Goal: Task Accomplishment & Management: Manage account settings

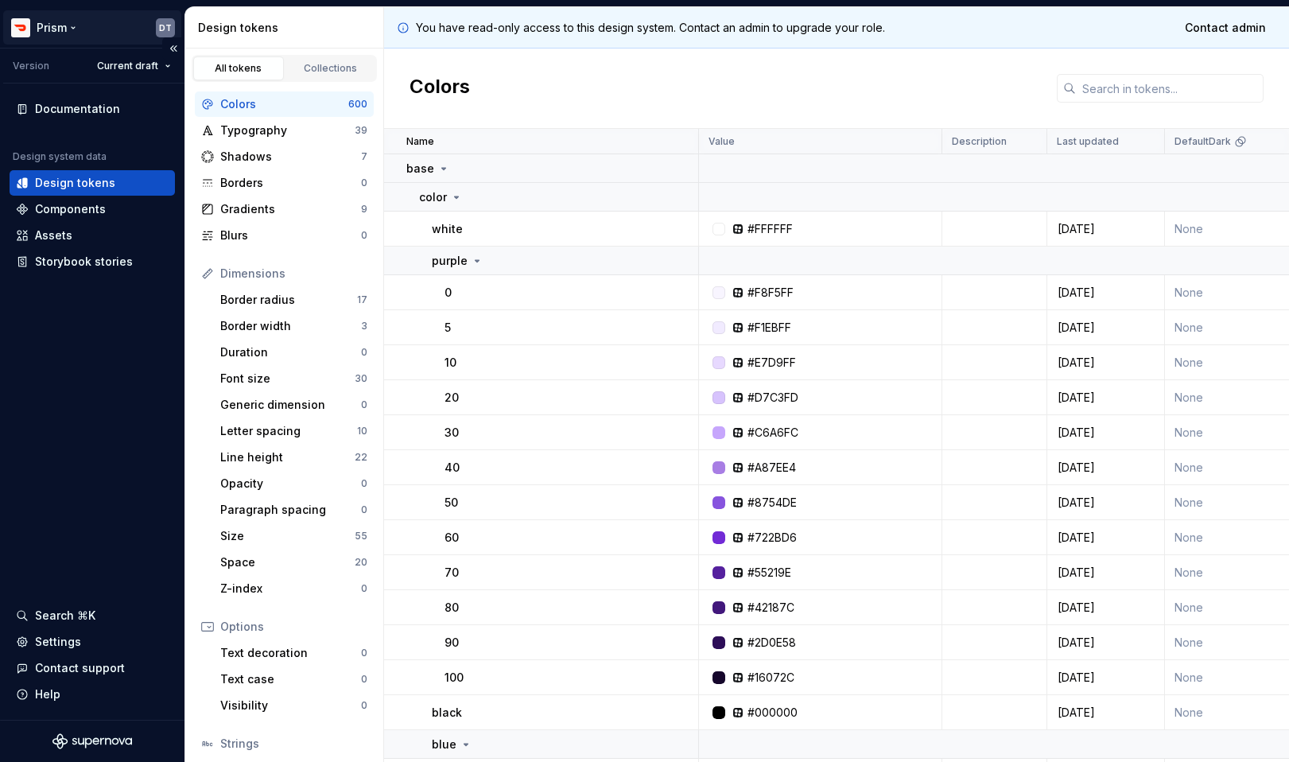
click at [56, 27] on html "Prism DT Version Current draft Documentation Design system data Design tokens C…" at bounding box center [644, 381] width 1289 height 762
click at [168, 28] on html "Prism DT Version Current draft Documentation Design system data Design tokens C…" at bounding box center [644, 381] width 1289 height 762
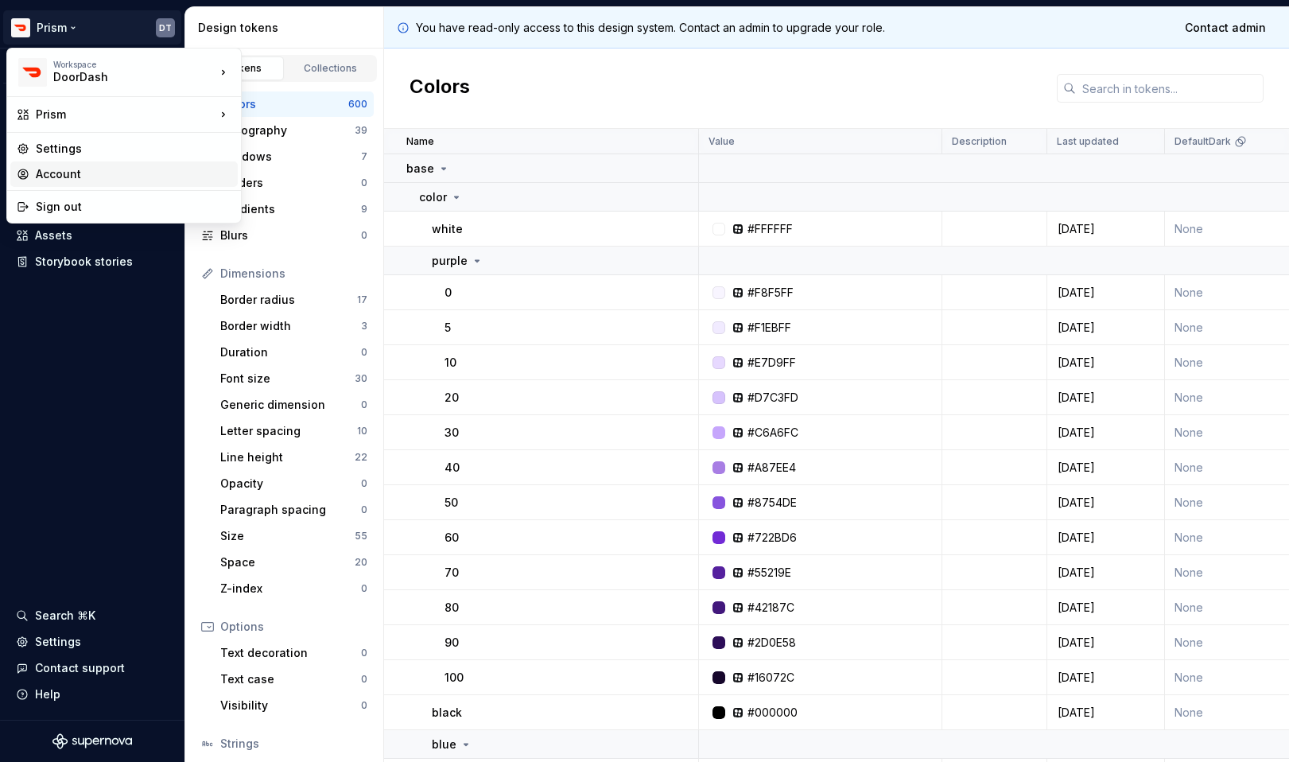
click at [92, 177] on div "Account" at bounding box center [134, 174] width 196 height 16
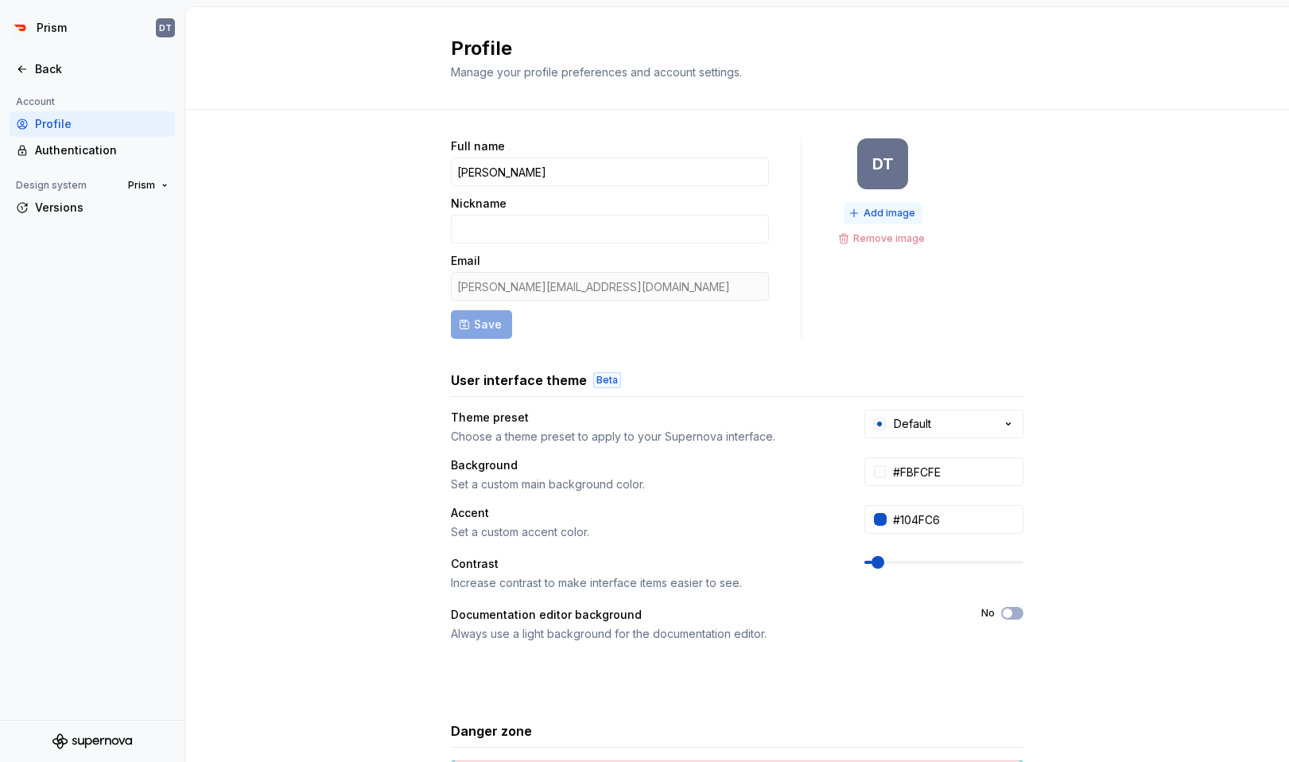
click at [879, 212] on span "Add image" at bounding box center [890, 213] width 52 height 13
click at [45, 64] on div "Back" at bounding box center [102, 69] width 134 height 16
